Goal: Information Seeking & Learning: Learn about a topic

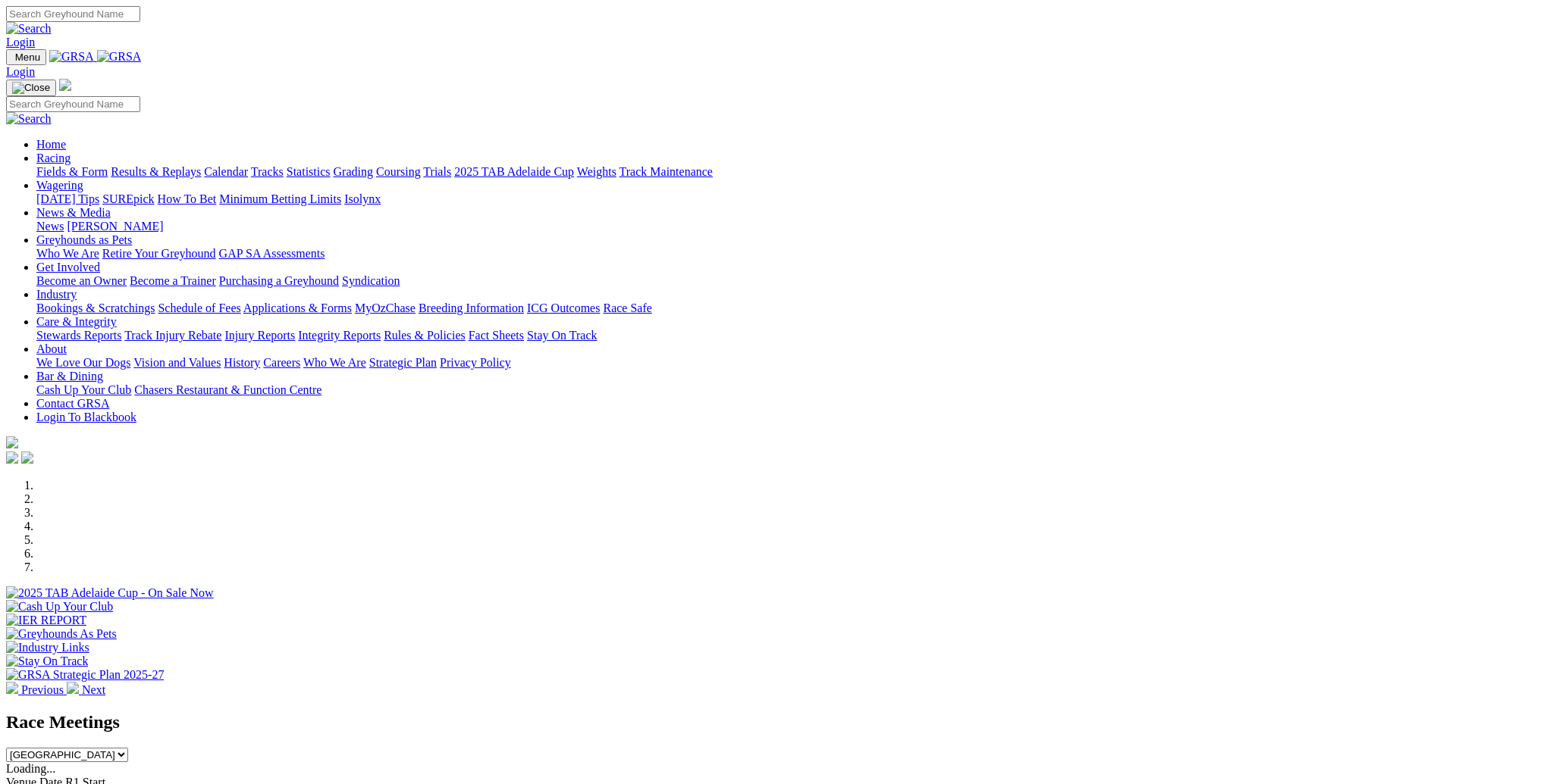
click at [71, 151] on link "Racing" at bounding box center [53, 157] width 34 height 13
click at [201, 166] on link "Results & Replays" at bounding box center [156, 171] width 90 height 13
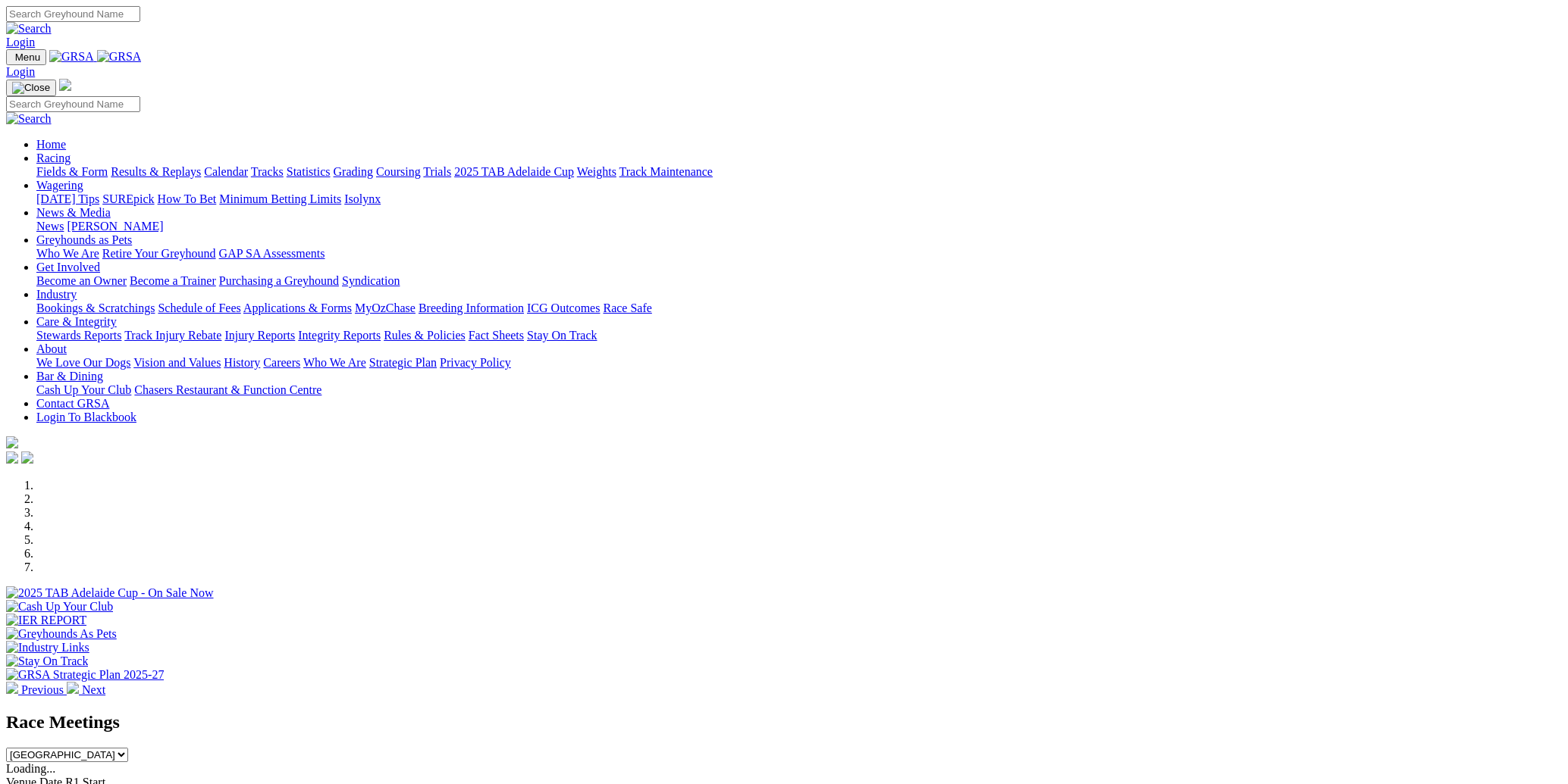
click at [71, 151] on link "Racing" at bounding box center [53, 157] width 34 height 13
click at [108, 166] on link "Fields & Form" at bounding box center [71, 171] width 71 height 13
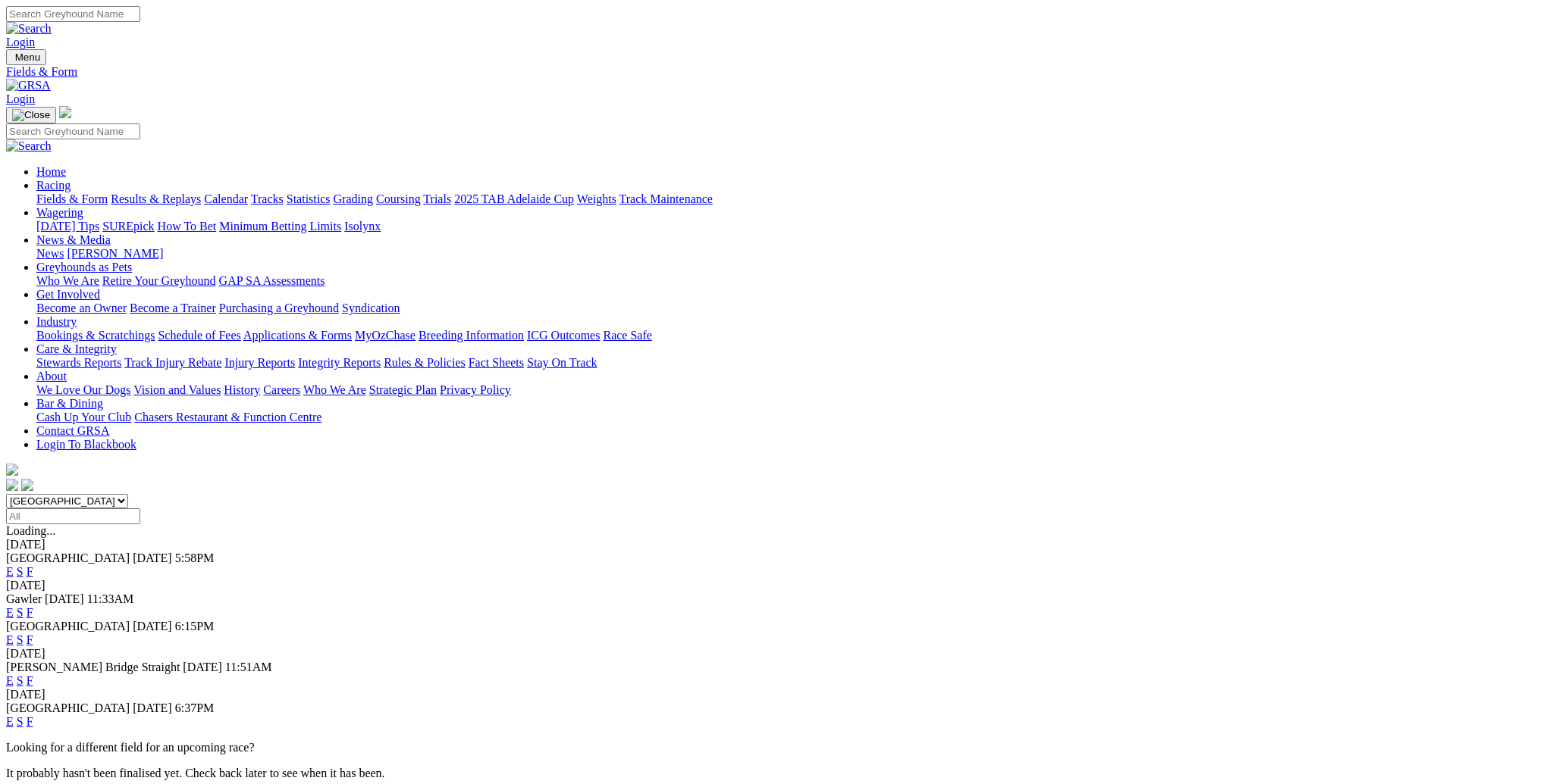
click at [34, 715] on link "F" at bounding box center [30, 721] width 7 height 13
click at [13, 715] on link "E" at bounding box center [9, 721] width 8 height 13
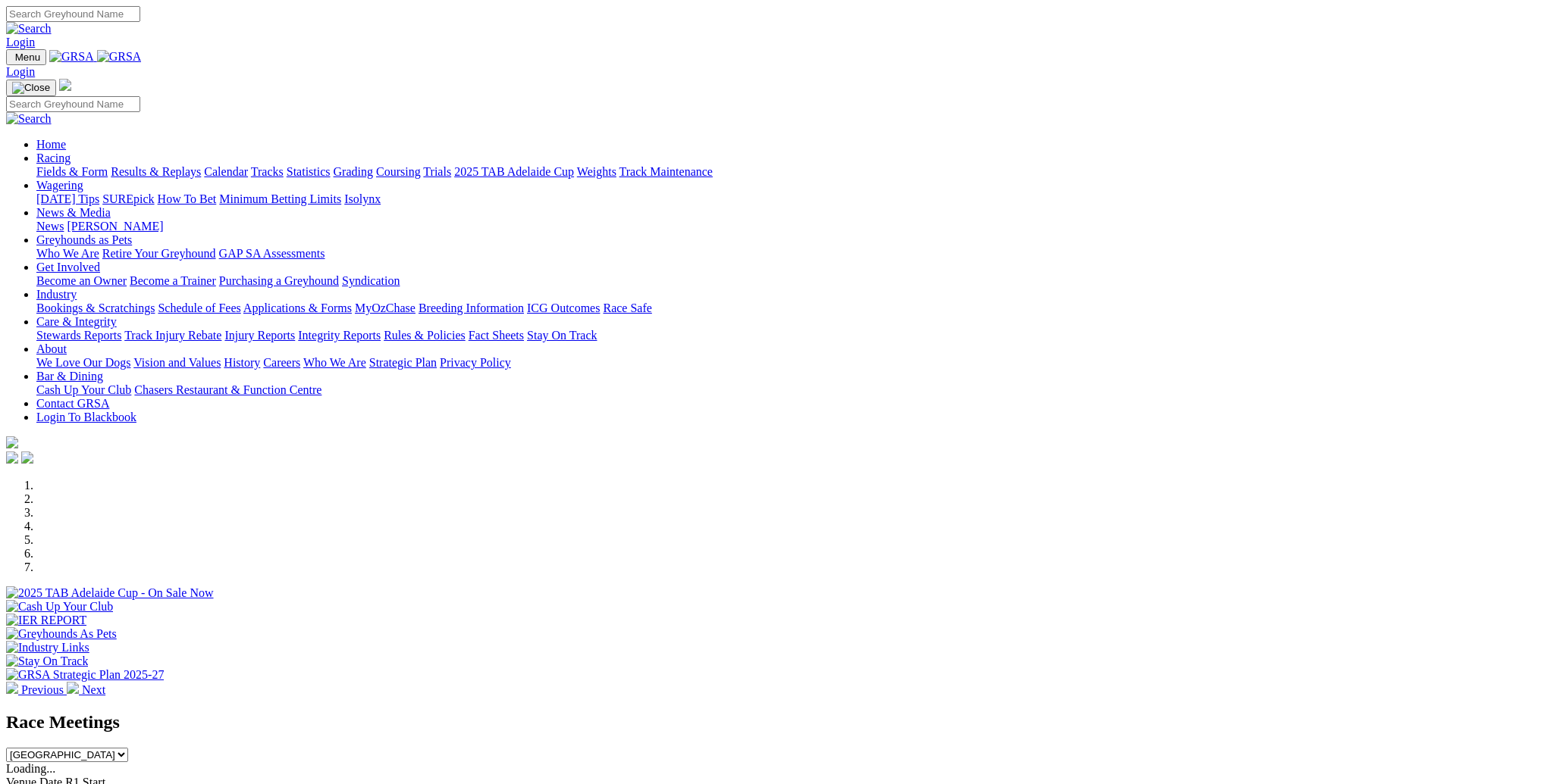
click at [71, 151] on link "Racing" at bounding box center [53, 157] width 34 height 13
click at [108, 166] on link "Fields & Form" at bounding box center [71, 171] width 71 height 13
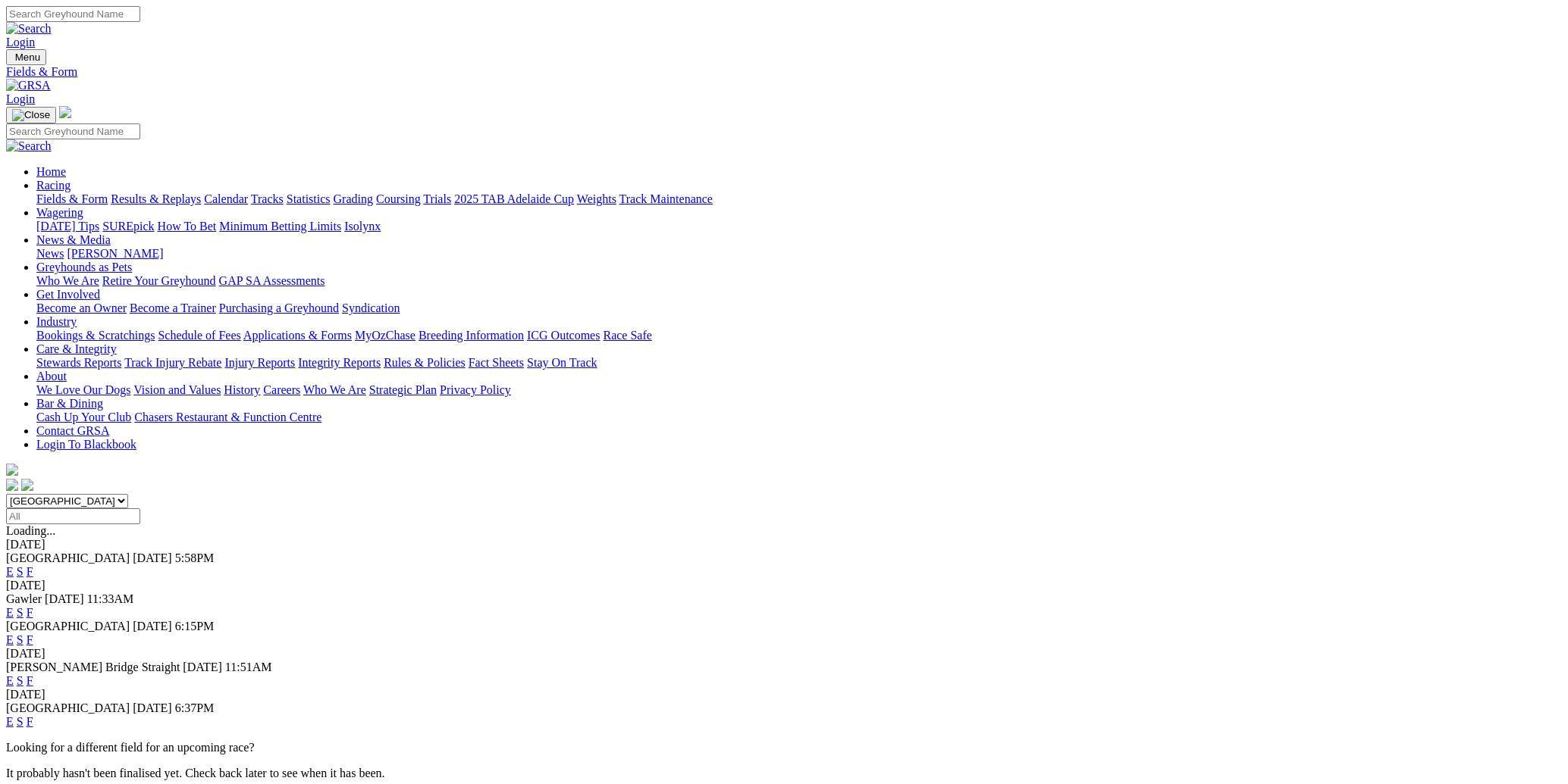
click at [34, 715] on link "F" at bounding box center [30, 721] width 7 height 13
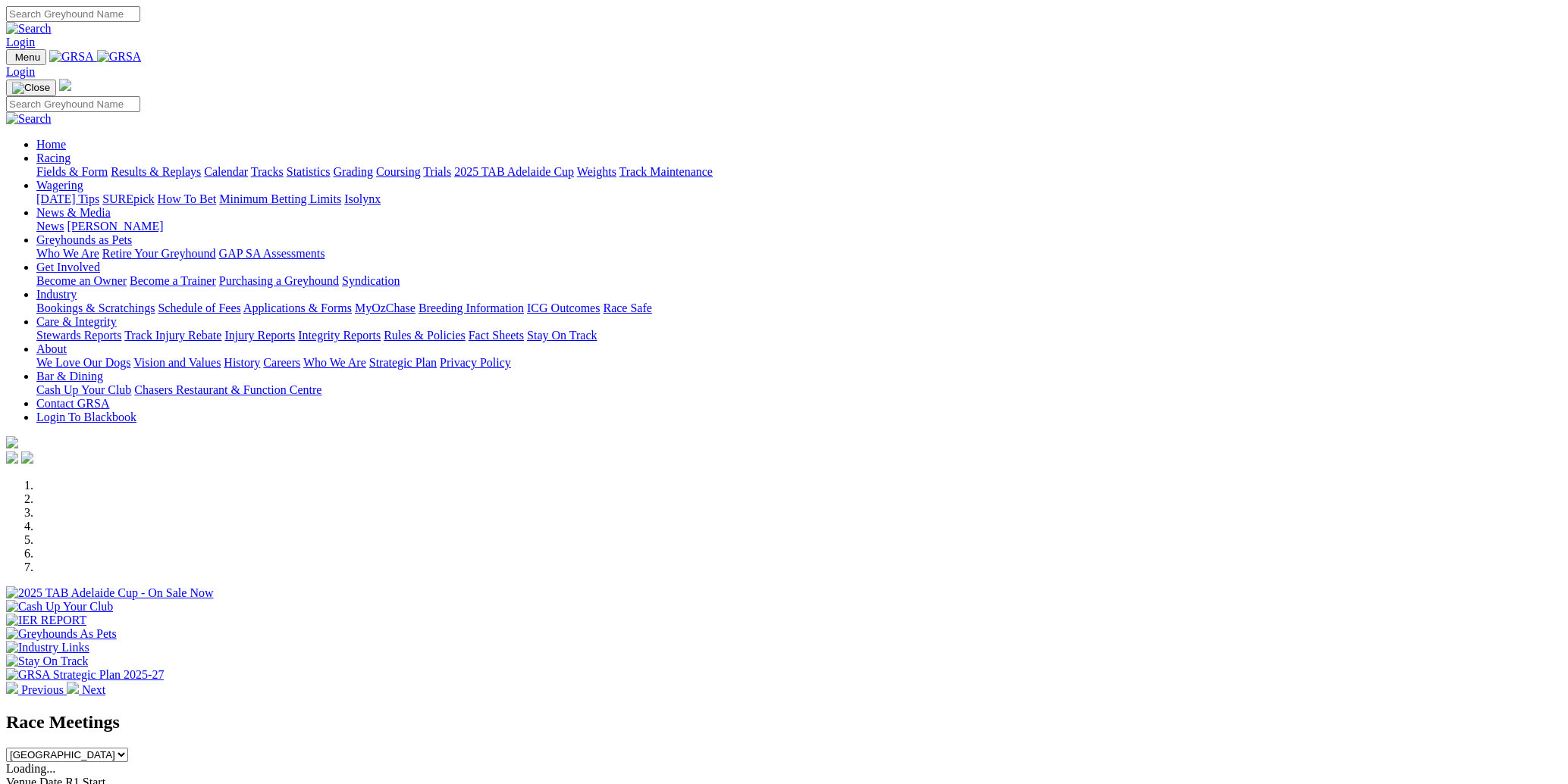
click at [108, 166] on link "Fields & Form" at bounding box center [71, 171] width 71 height 13
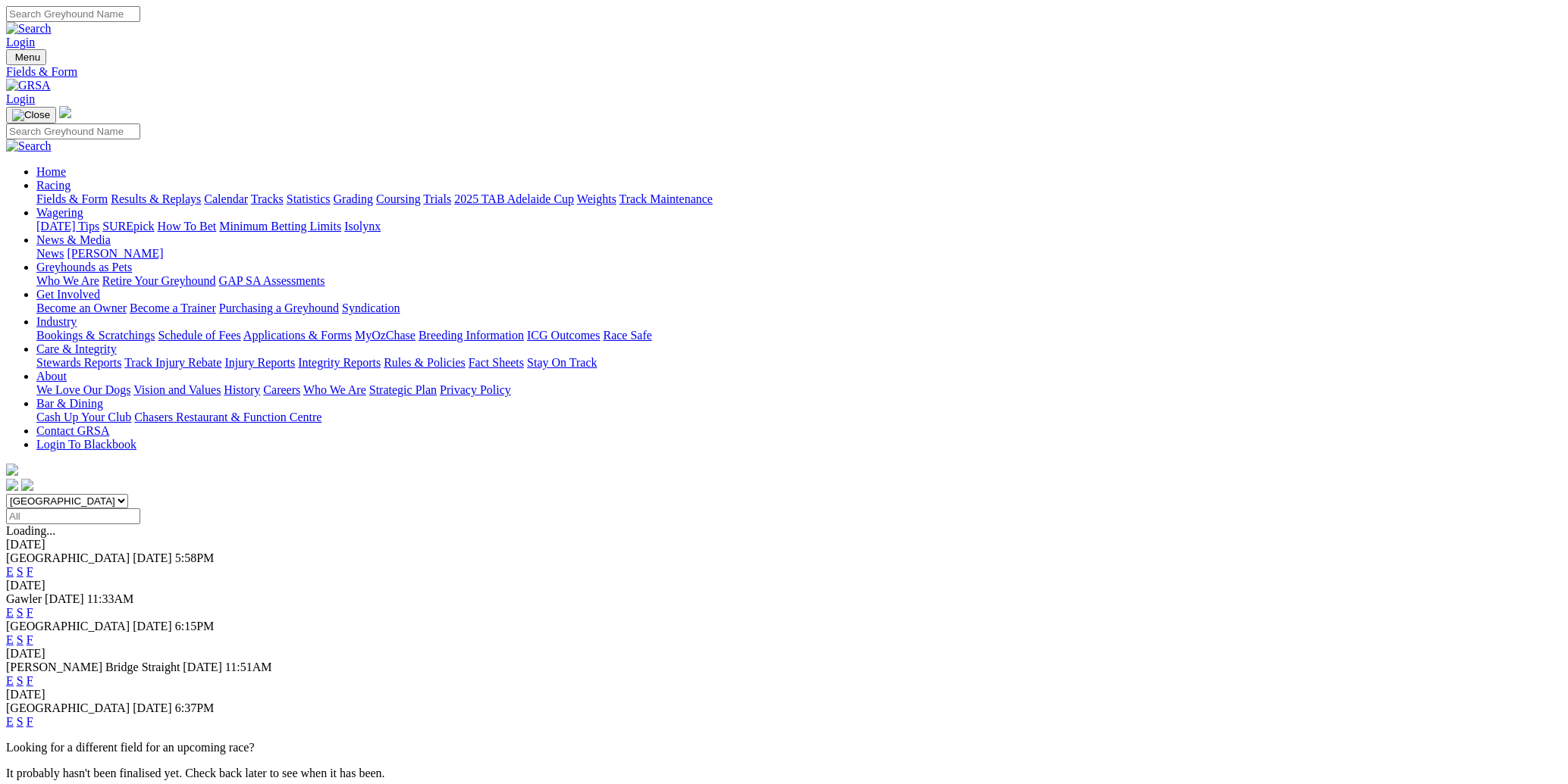
click at [34, 715] on link "F" at bounding box center [30, 721] width 7 height 13
